Goal: Book appointment/travel/reservation

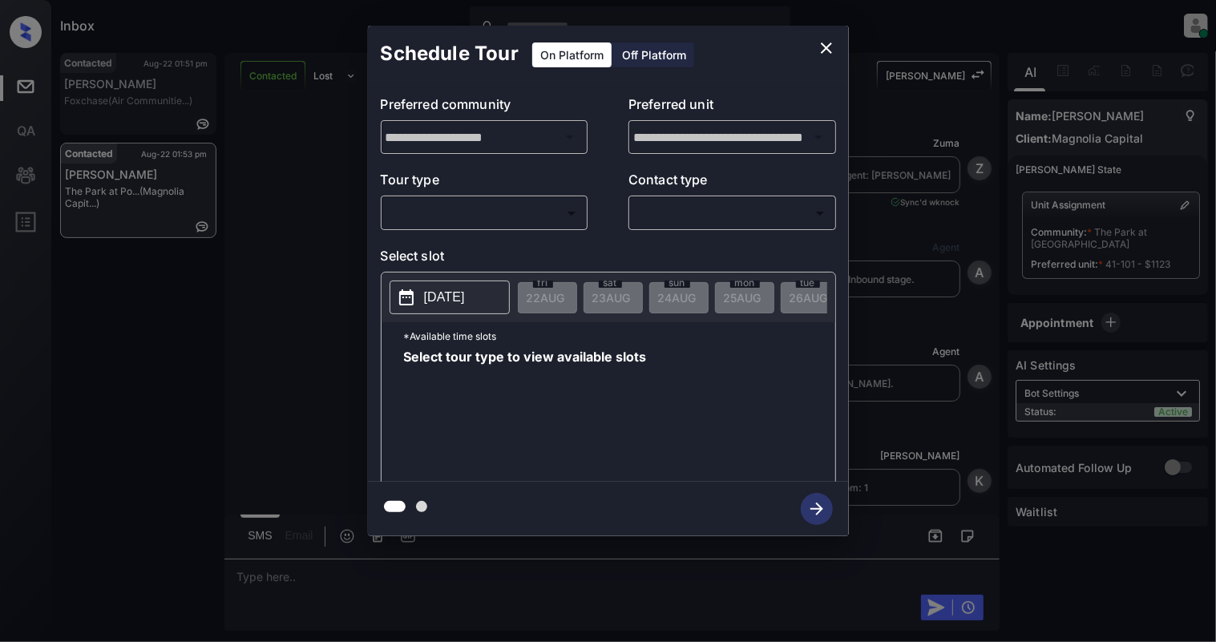
scroll to position [725, 0]
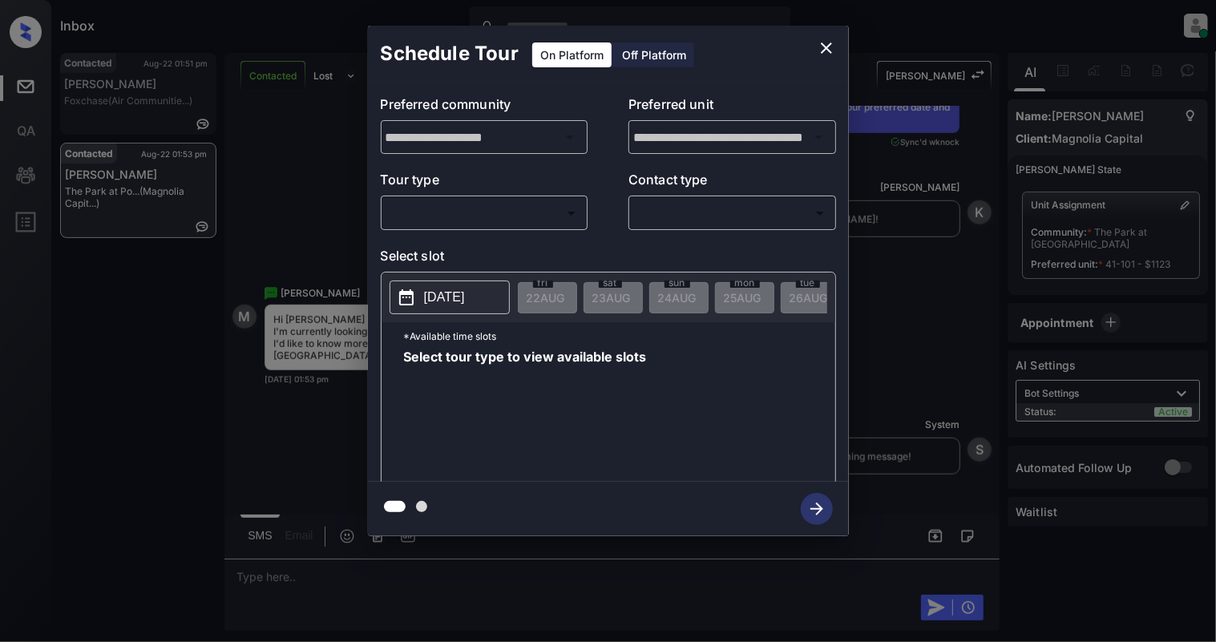
click at [446, 216] on body "Inbox Cynthia Montañez Online Set yourself offline Set yourself on break Profil…" at bounding box center [608, 321] width 1216 height 642
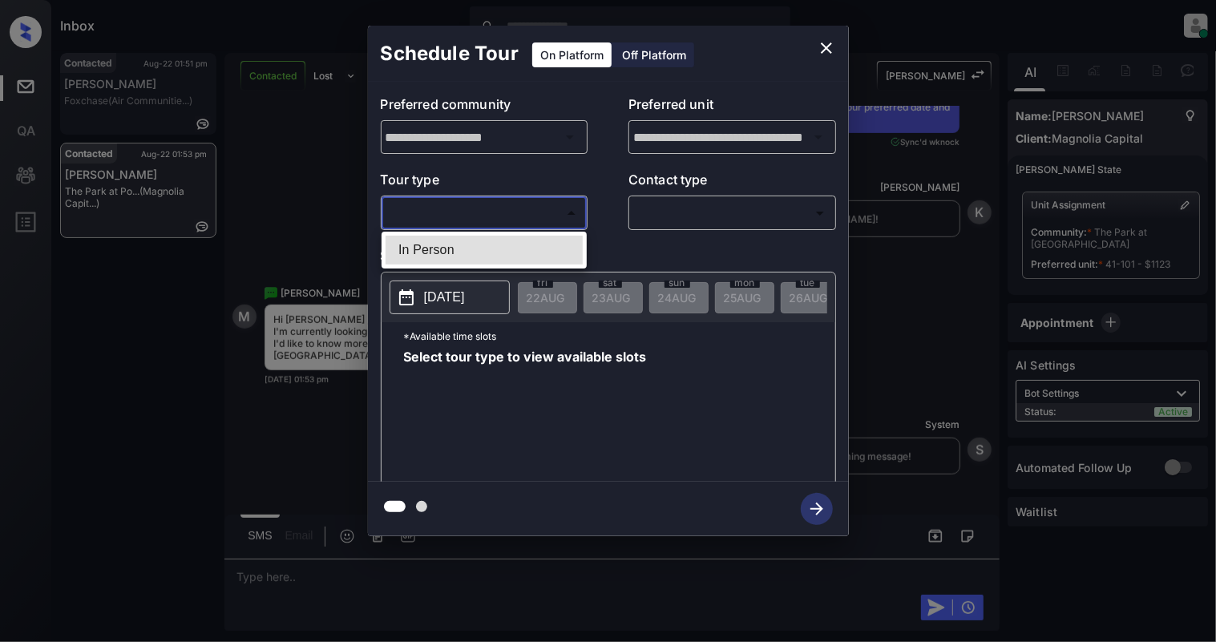
click at [438, 244] on li "In Person" at bounding box center [484, 250] width 197 height 29
type input "********"
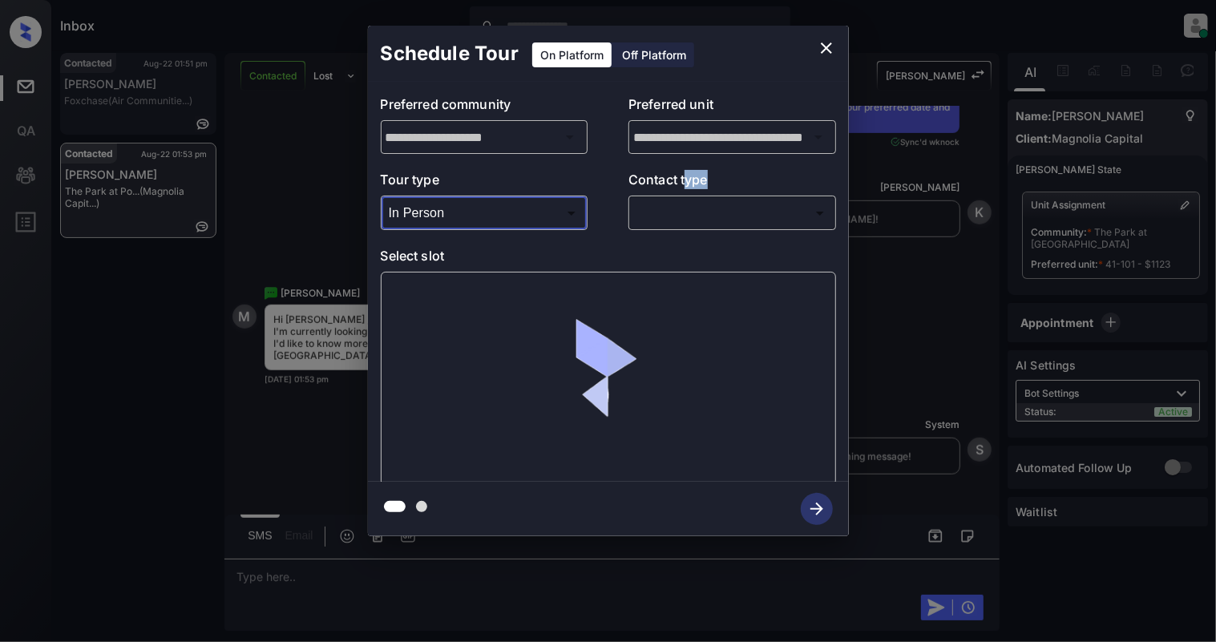
click at [689, 196] on div "Contact type ​ ​" at bounding box center [732, 200] width 208 height 60
click at [693, 212] on body "Inbox Cynthia Montañez Online Set yourself offline Set yourself on break Profil…" at bounding box center [608, 321] width 1216 height 642
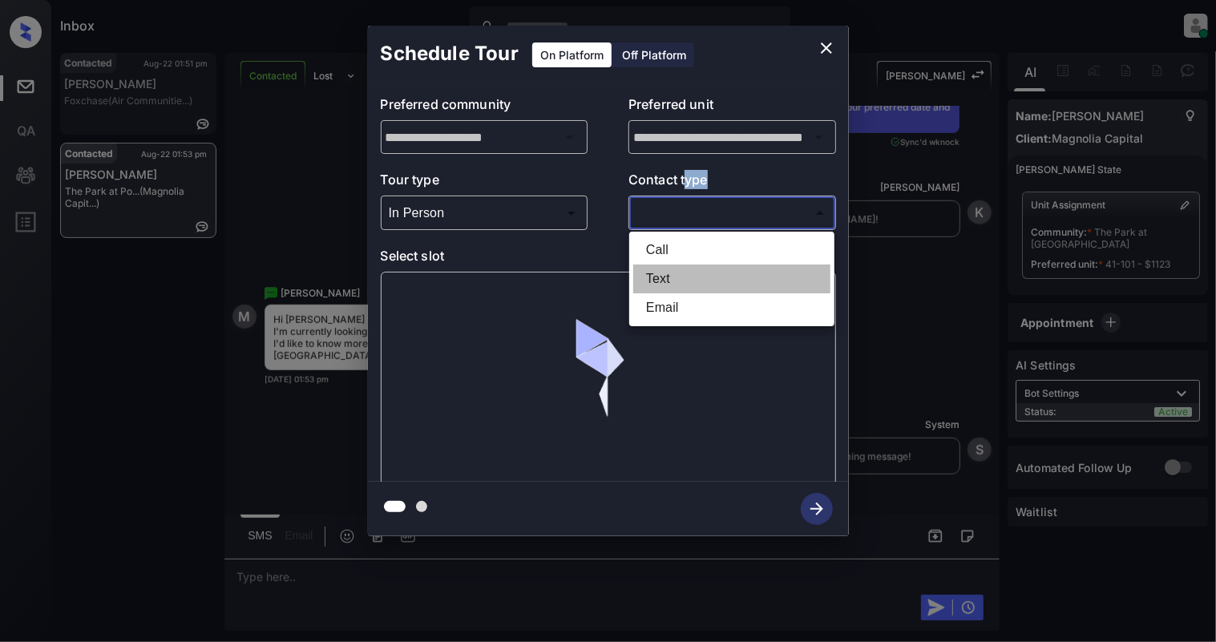
click at [681, 276] on li "Text" at bounding box center [731, 279] width 197 height 29
type input "****"
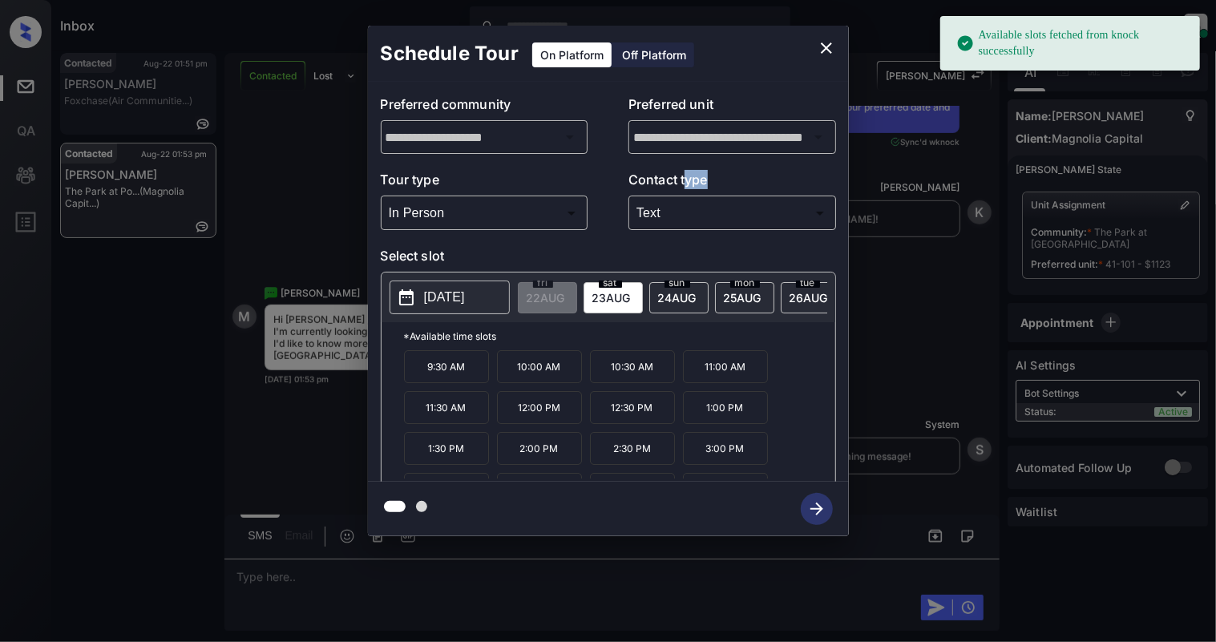
click at [446, 305] on p "2025-08-23" at bounding box center [444, 297] width 41 height 19
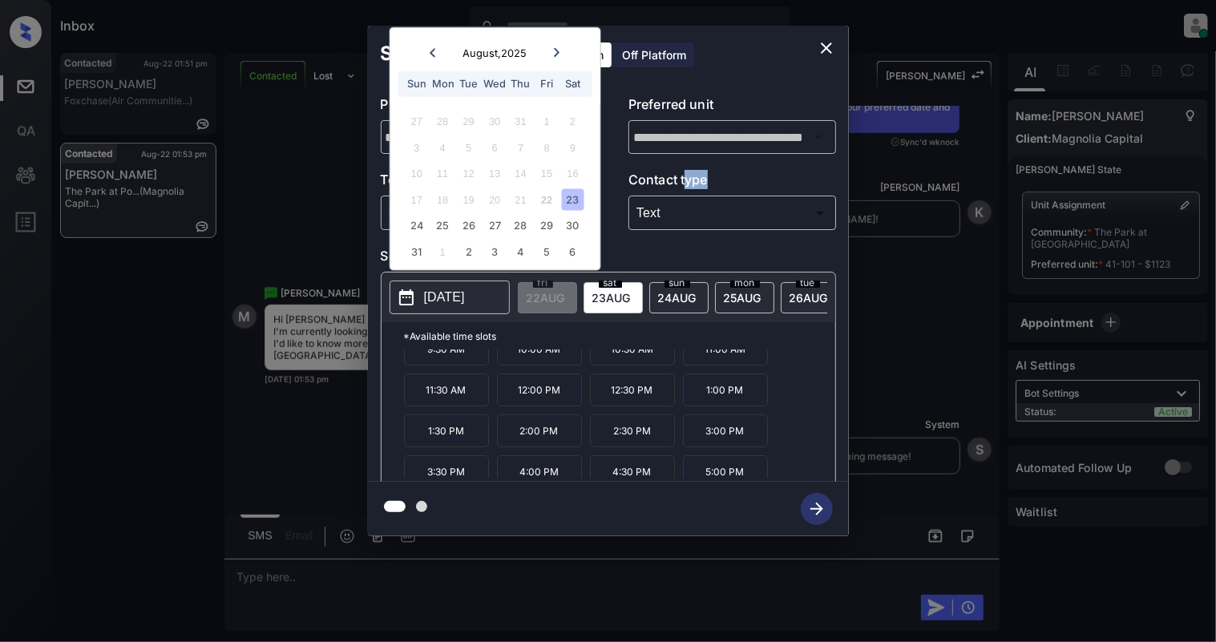
scroll to position [29, 0]
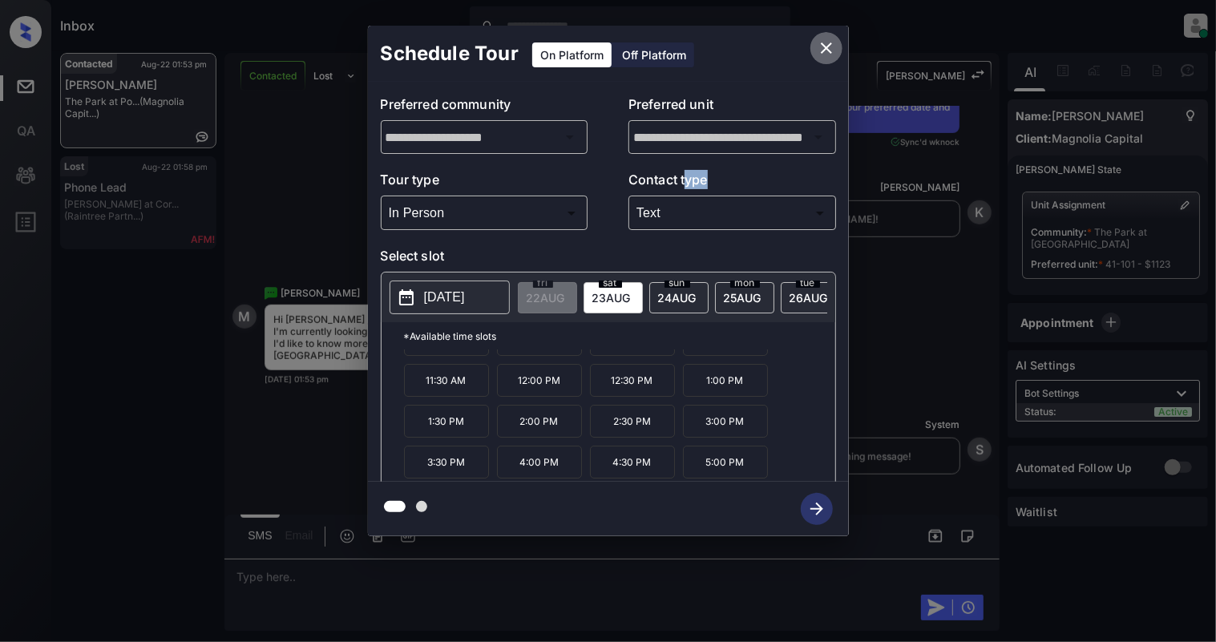
click at [830, 52] on icon "close" at bounding box center [826, 47] width 11 height 11
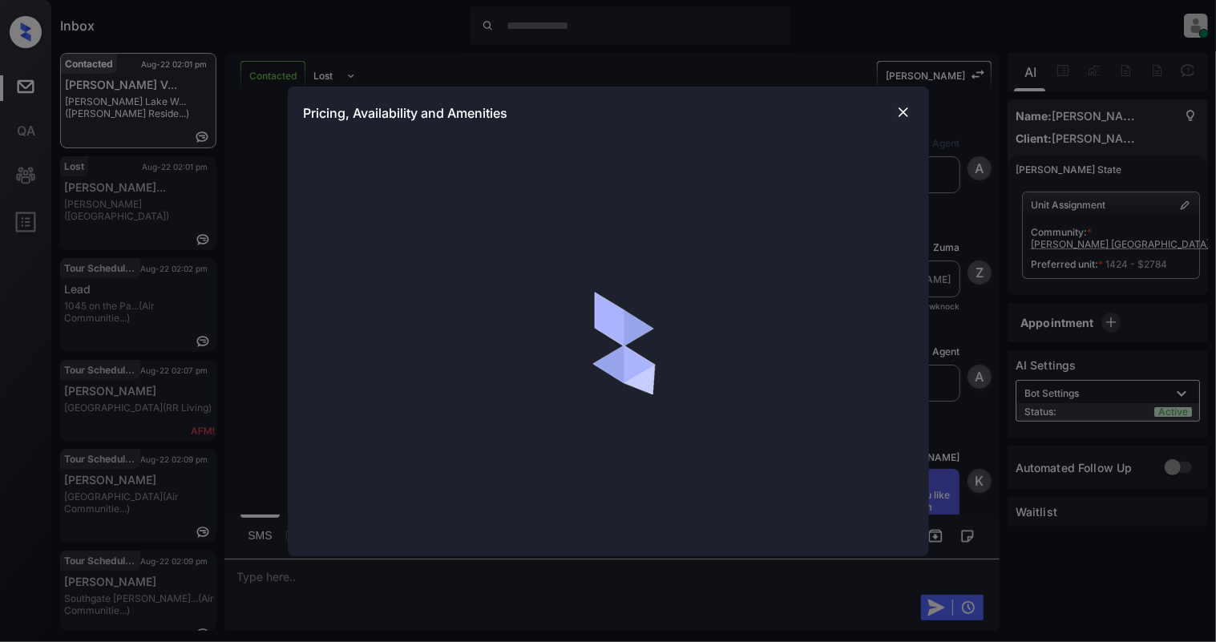
scroll to position [811, 0]
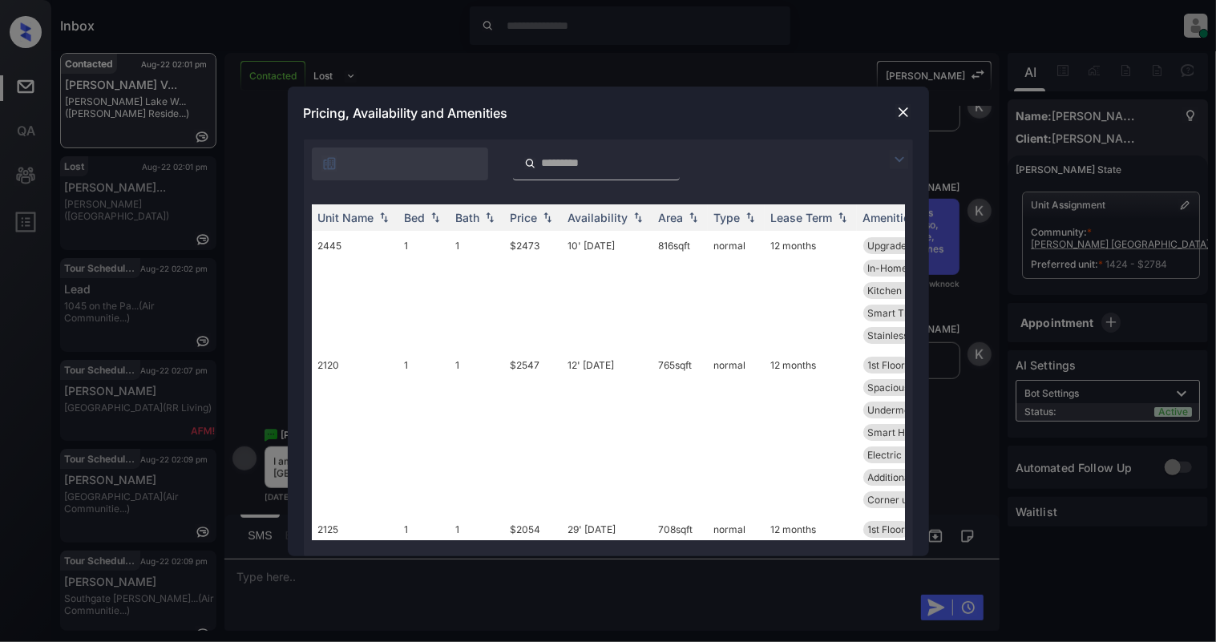
click at [430, 219] on img at bounding box center [435, 217] width 16 height 11
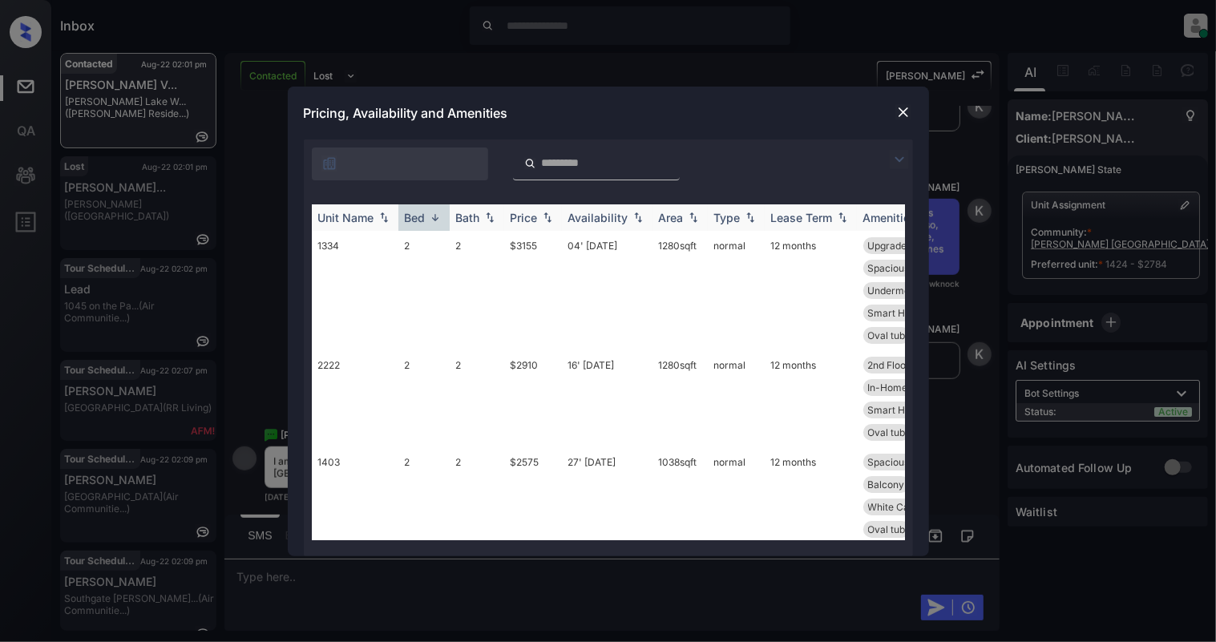
click at [438, 218] on img at bounding box center [435, 218] width 16 height 12
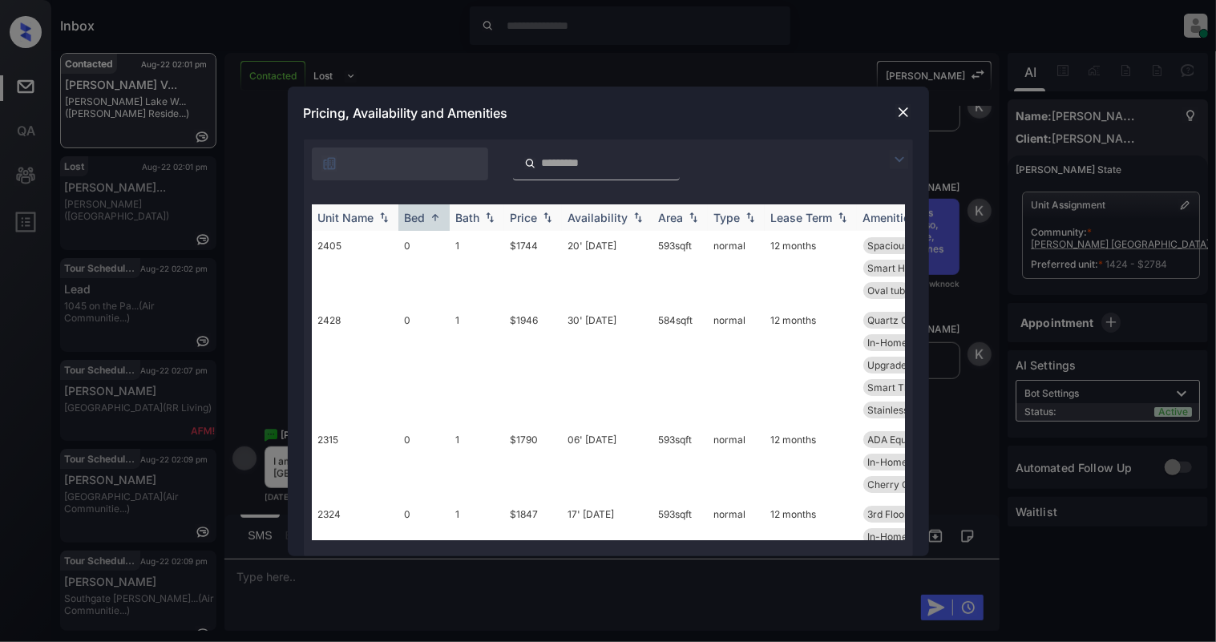
click at [438, 218] on img at bounding box center [435, 218] width 16 height 12
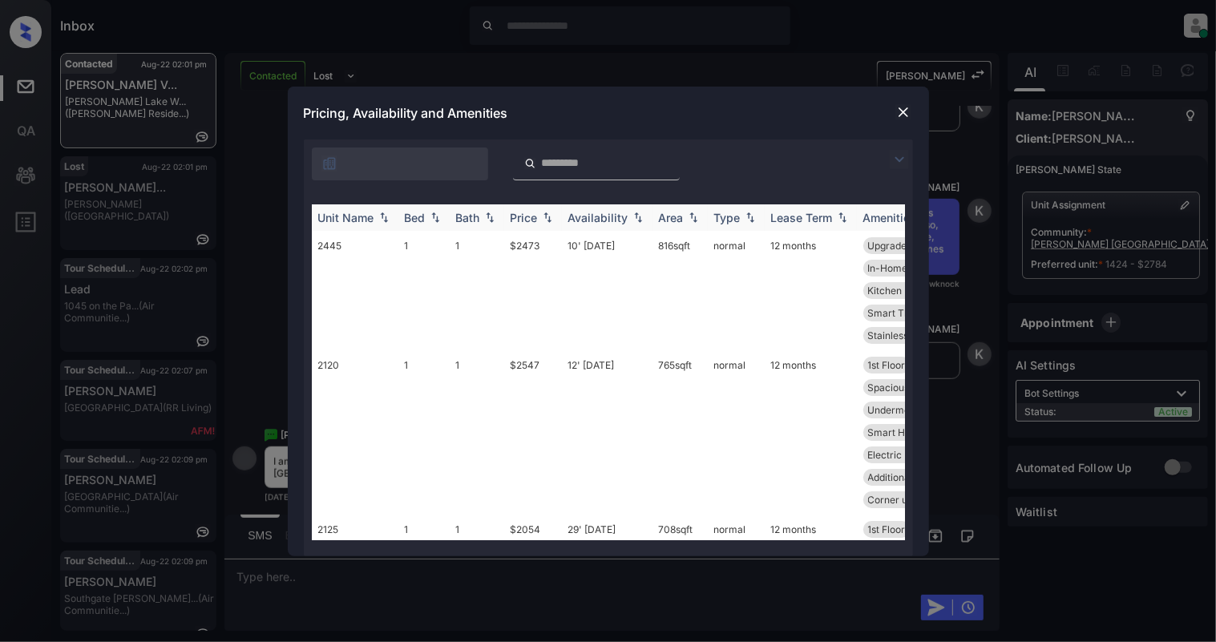
click at [434, 224] on div "Bed" at bounding box center [424, 218] width 38 height 14
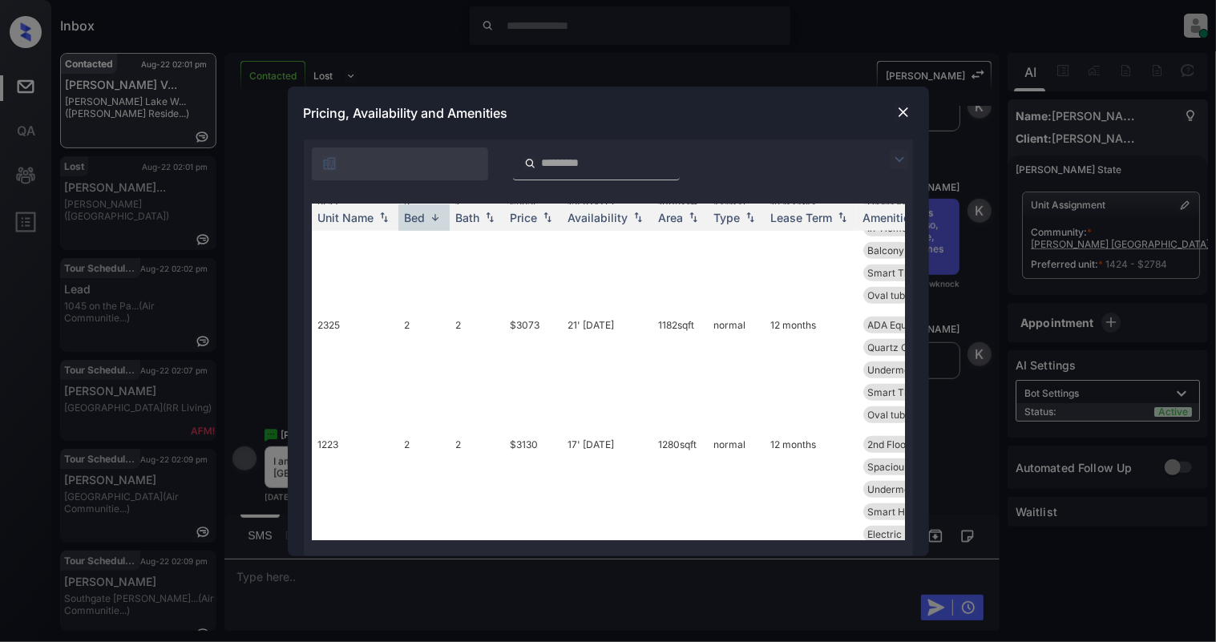
scroll to position [534, 0]
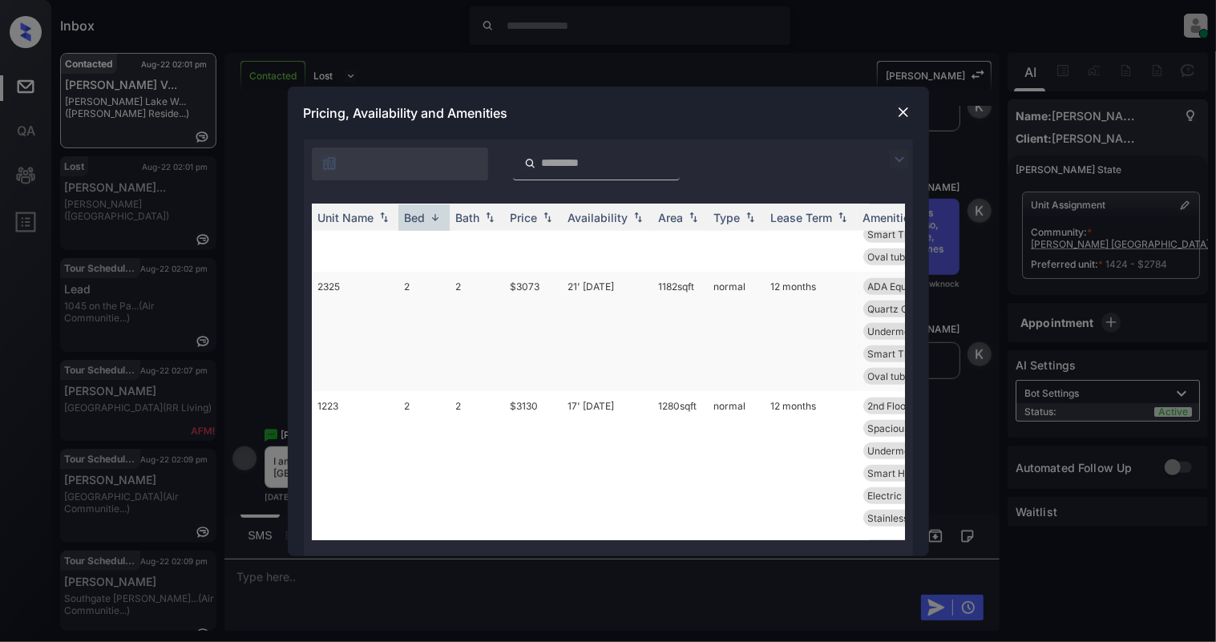
click at [401, 280] on td "2" at bounding box center [423, 331] width 51 height 119
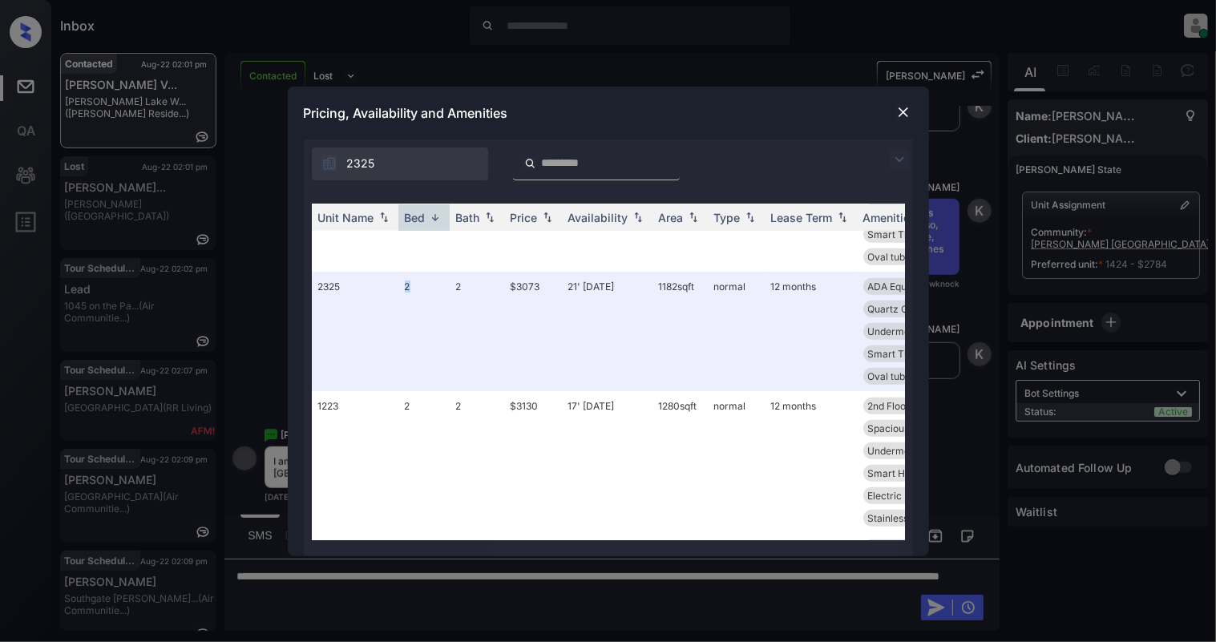
click at [899, 112] on img at bounding box center [903, 112] width 16 height 16
